Goal: Information Seeking & Learning: Find contact information

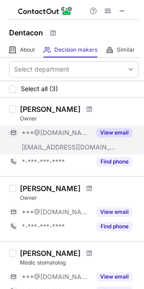
click at [115, 132] on button "View email" at bounding box center [114, 132] width 36 height 9
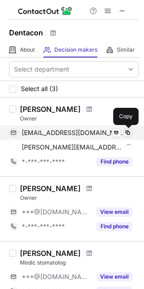
click at [128, 130] on span at bounding box center [127, 132] width 7 height 7
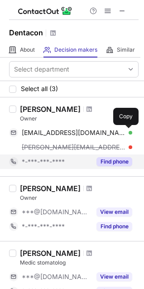
click at [107, 164] on button "Find phone" at bounding box center [114, 161] width 36 height 9
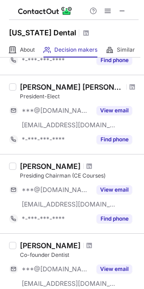
scroll to position [136, 0]
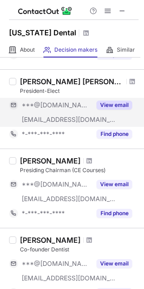
click at [112, 106] on button "View email" at bounding box center [114, 105] width 36 height 9
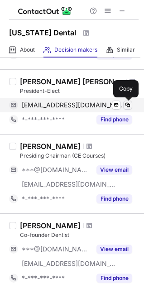
click at [127, 105] on span at bounding box center [127, 104] width 7 height 7
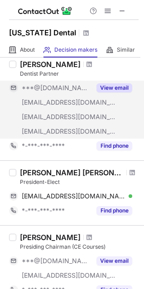
scroll to position [91, 0]
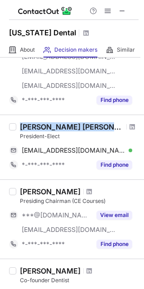
drag, startPoint x: 21, startPoint y: 127, endPoint x: 95, endPoint y: 128, distance: 74.3
click at [95, 128] on div "Belangie Perez-torres" at bounding box center [72, 126] width 104 height 9
copy div "Belangie Perez-torres"
